Goal: Find specific page/section: Find specific page/section

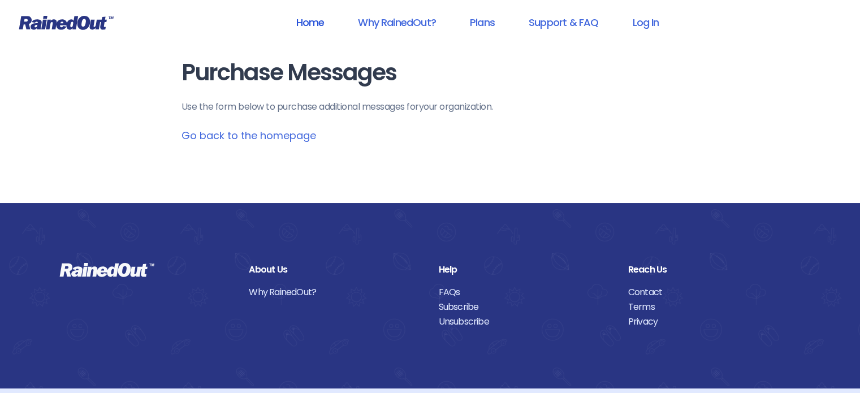
click at [317, 19] on link "Home" at bounding box center [310, 22] width 58 height 25
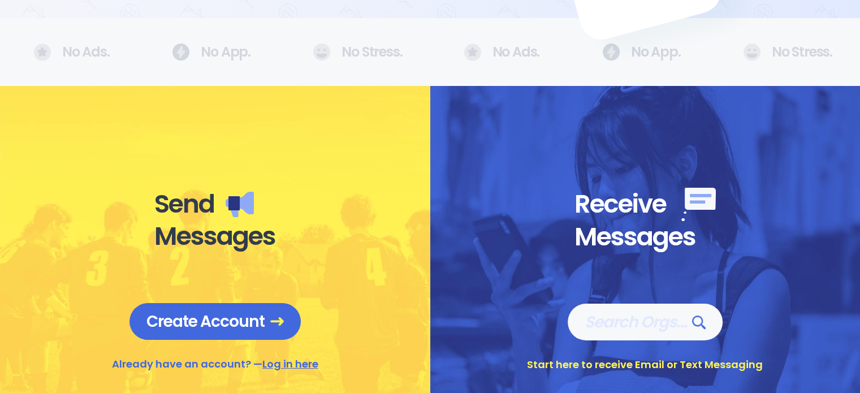
scroll to position [334, 0]
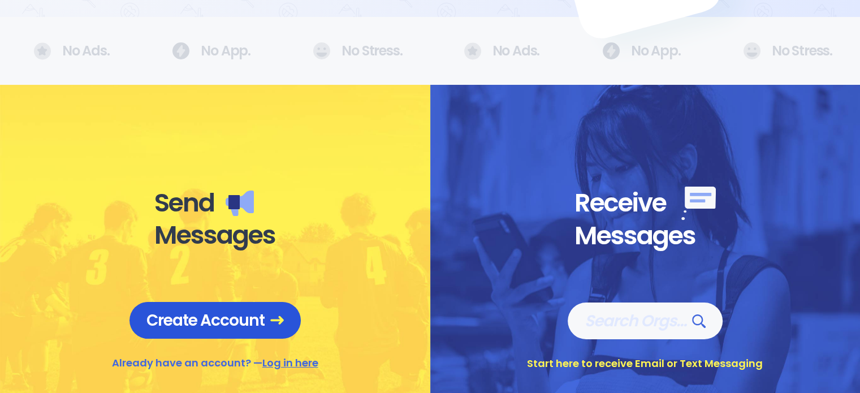
click at [258, 326] on span "Create Account" at bounding box center [214, 320] width 137 height 20
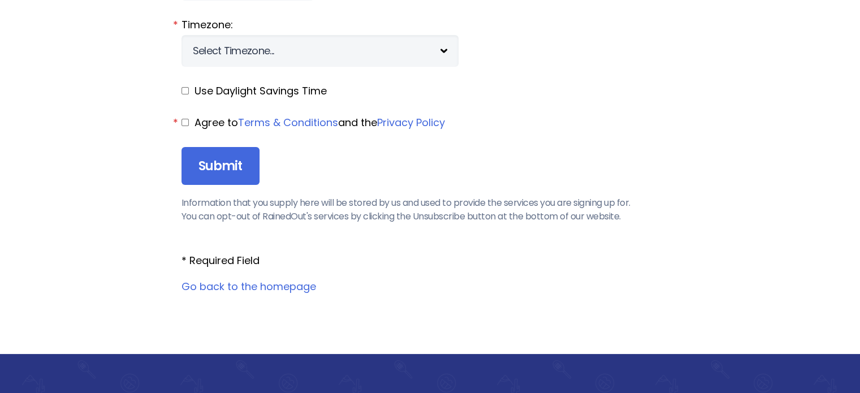
scroll to position [1375, 0]
click at [263, 284] on link "Go back to the homepage" at bounding box center [248, 286] width 135 height 14
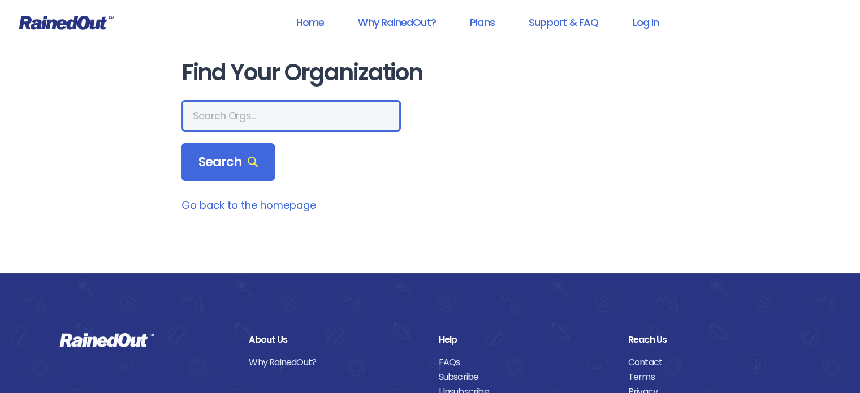
click at [211, 119] on input "text" at bounding box center [290, 116] width 219 height 32
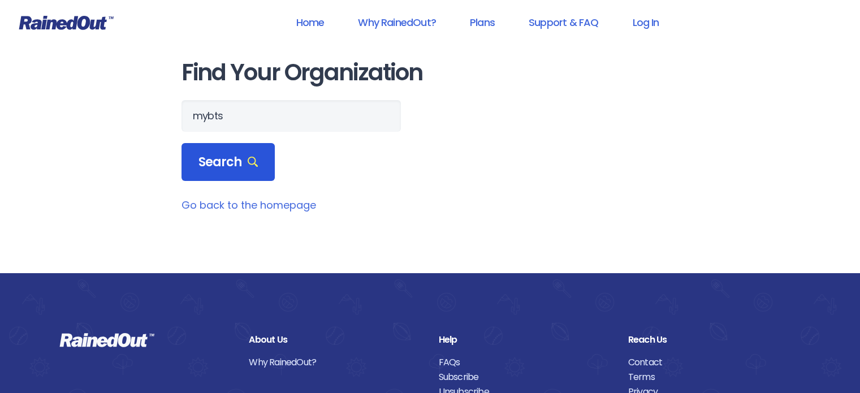
click at [204, 154] on span "Search" at bounding box center [228, 162] width 60 height 16
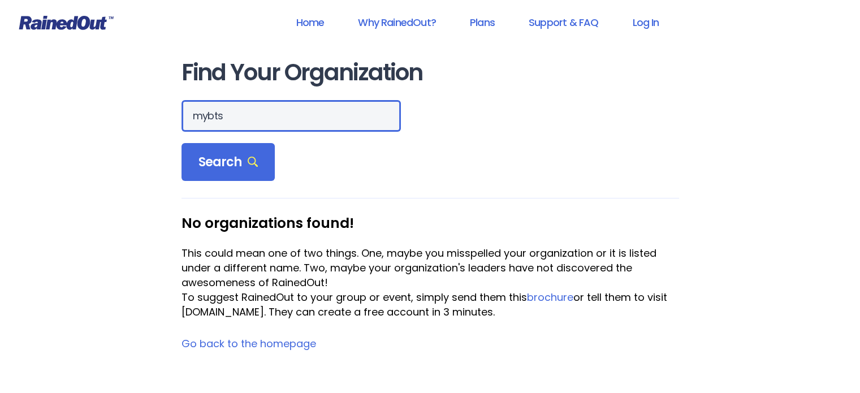
click at [207, 115] on input "mybts" at bounding box center [290, 116] width 219 height 32
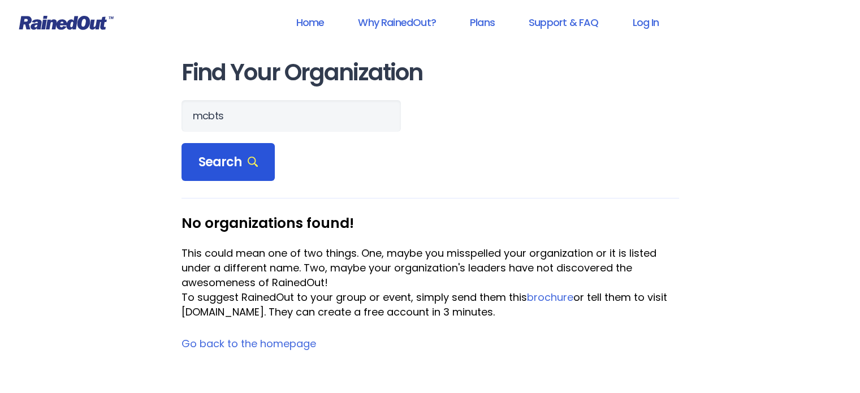
click at [224, 159] on span "Search" at bounding box center [228, 162] width 60 height 16
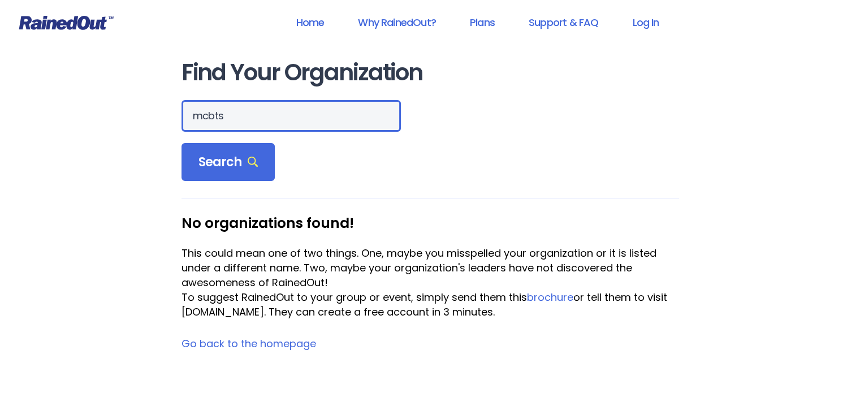
click at [239, 116] on input "mcbts" at bounding box center [290, 116] width 219 height 32
type input "mybs"
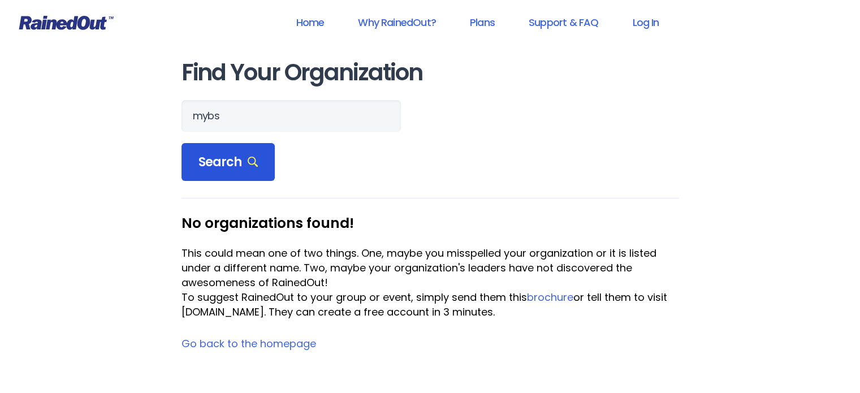
click at [209, 162] on span "Search" at bounding box center [228, 162] width 60 height 16
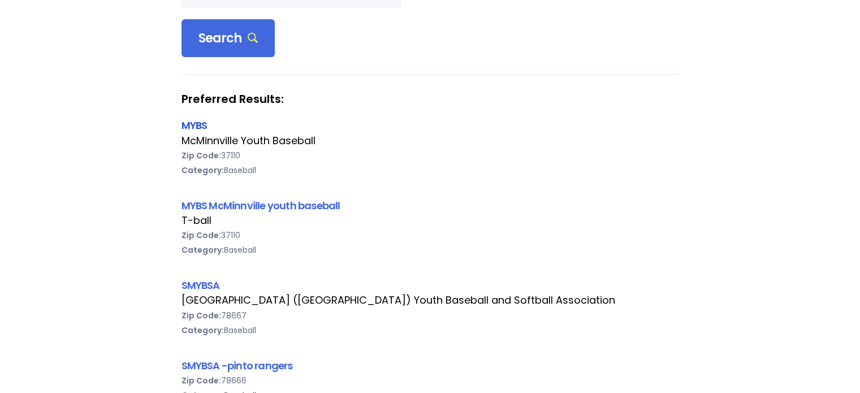
scroll to position [164, 0]
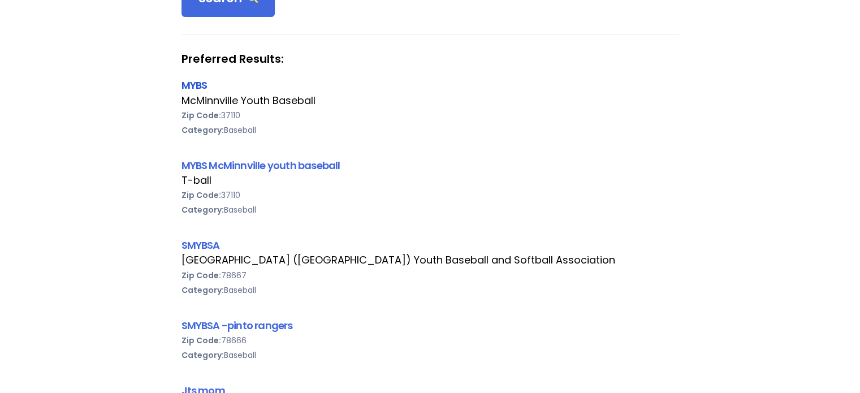
click at [199, 83] on link "MYBS" at bounding box center [194, 85] width 26 height 14
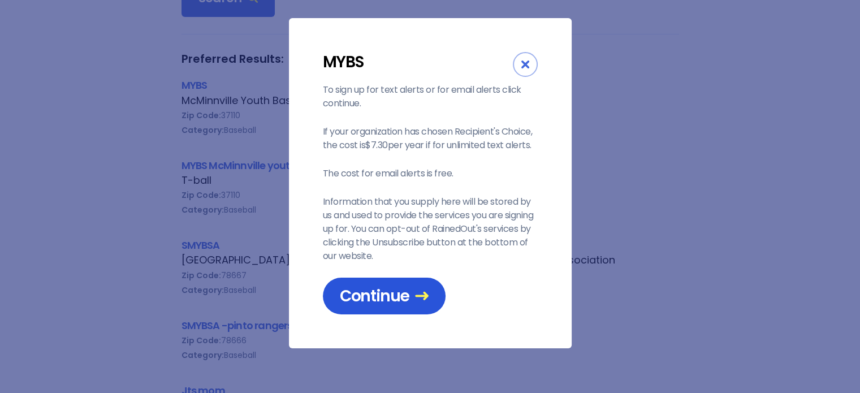
click at [394, 297] on span "Continue" at bounding box center [384, 296] width 89 height 20
